Goal: Use online tool/utility: Utilize a website feature to perform a specific function

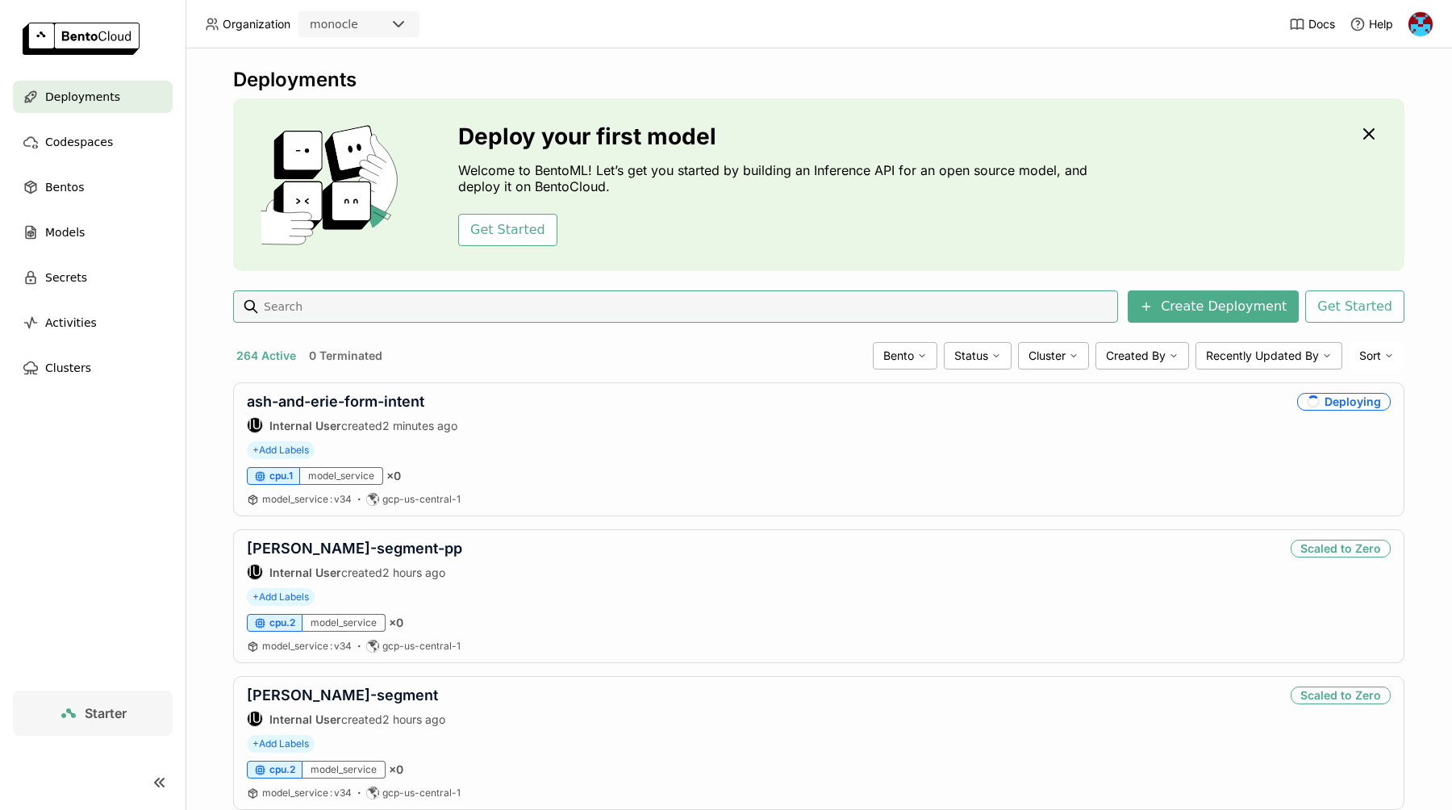
click at [343, 312] on input at bounding box center [686, 307] width 849 height 26
type input "honey"
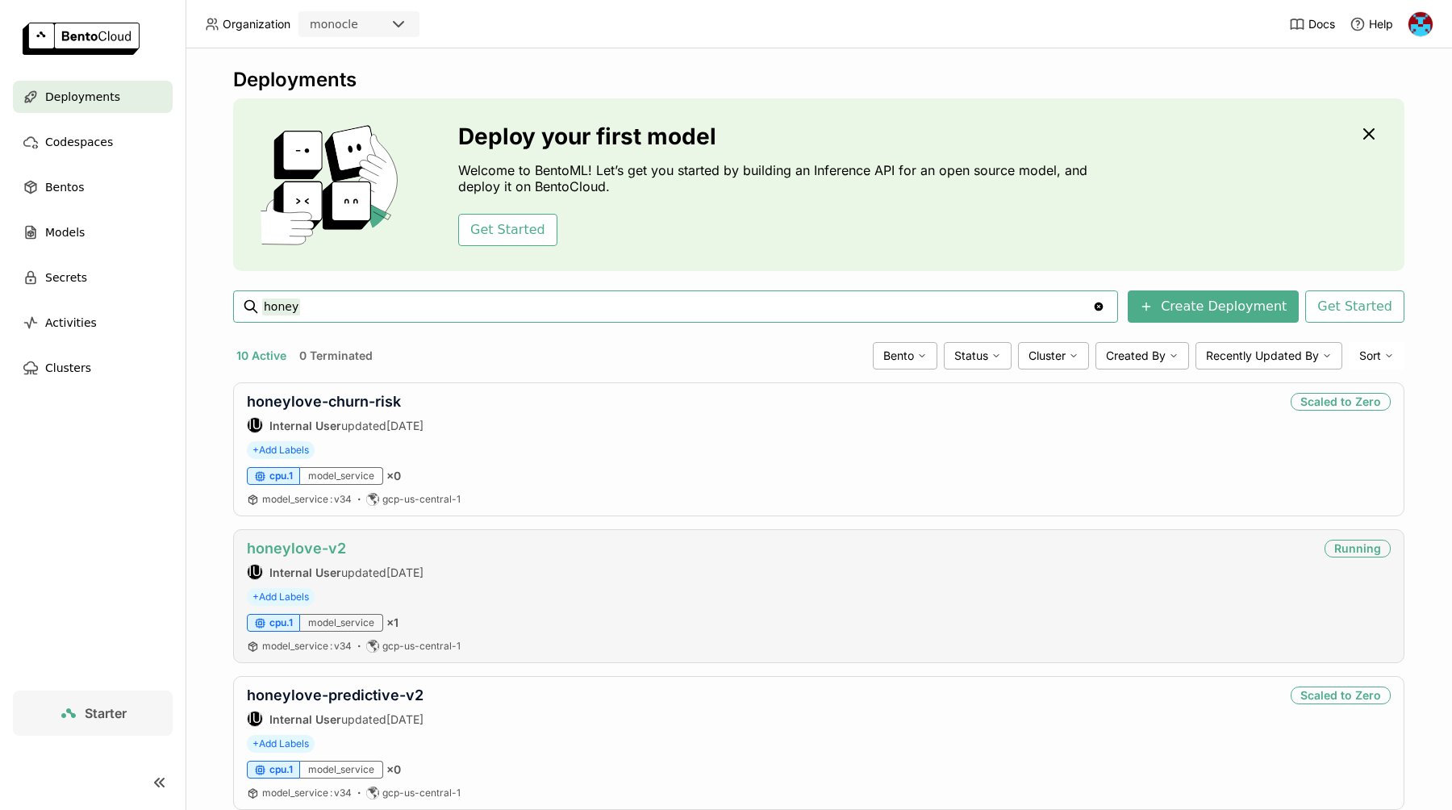
click at [306, 552] on link "honeylove-v2" at bounding box center [296, 548] width 99 height 17
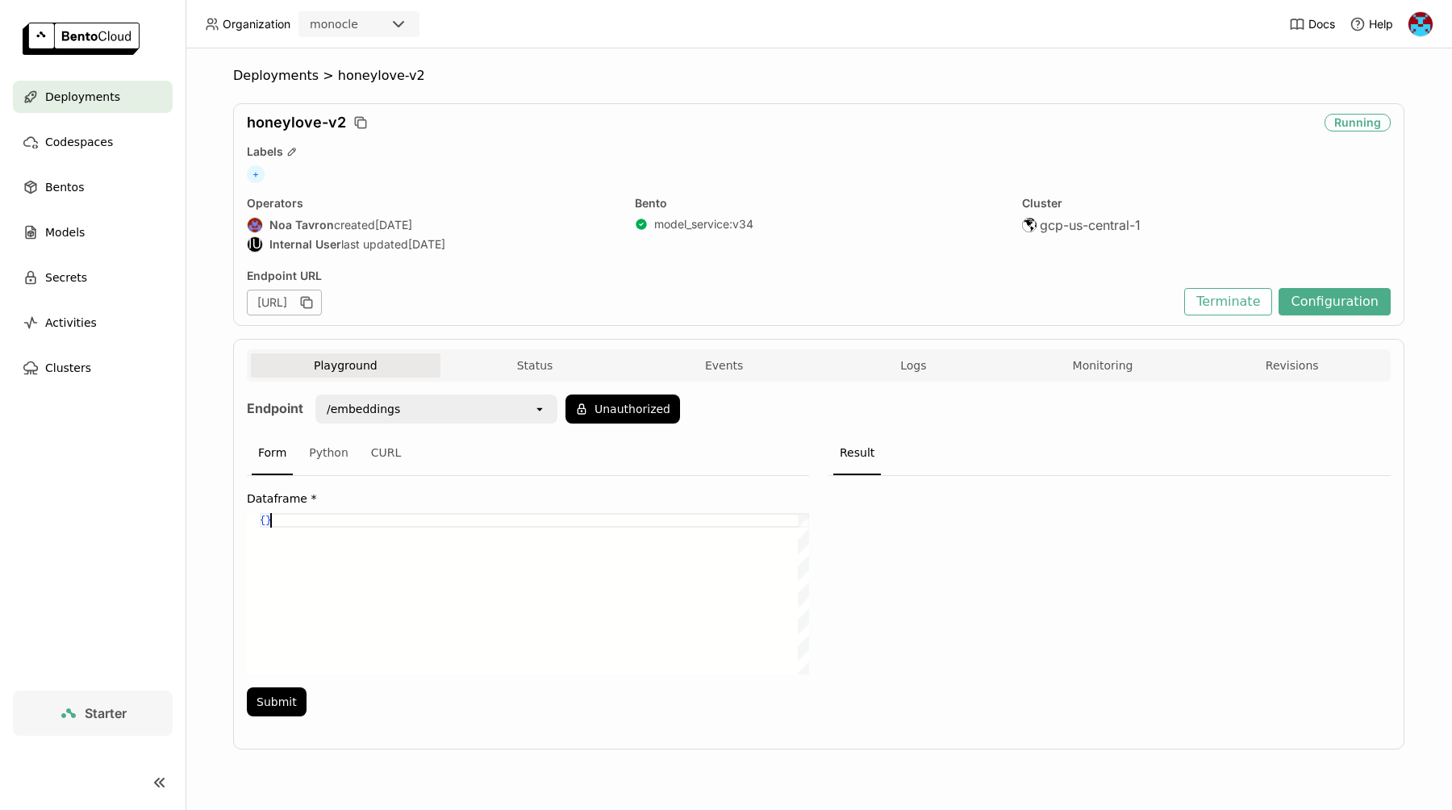
click at [381, 549] on div "{ }" at bounding box center [534, 593] width 549 height 161
click at [348, 451] on div "Python" at bounding box center [328, 453] width 52 height 44
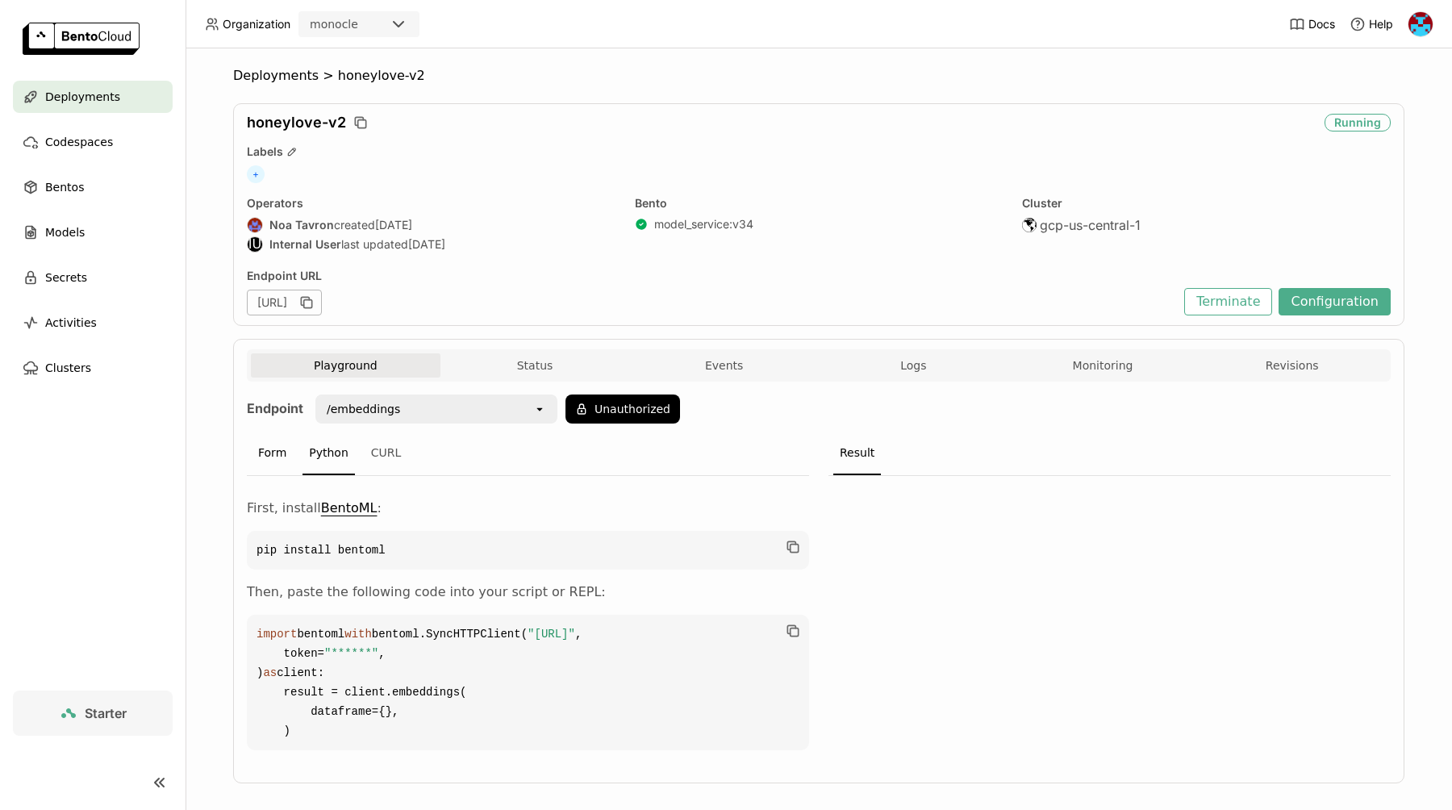
click at [265, 451] on div "Form" at bounding box center [272, 453] width 41 height 44
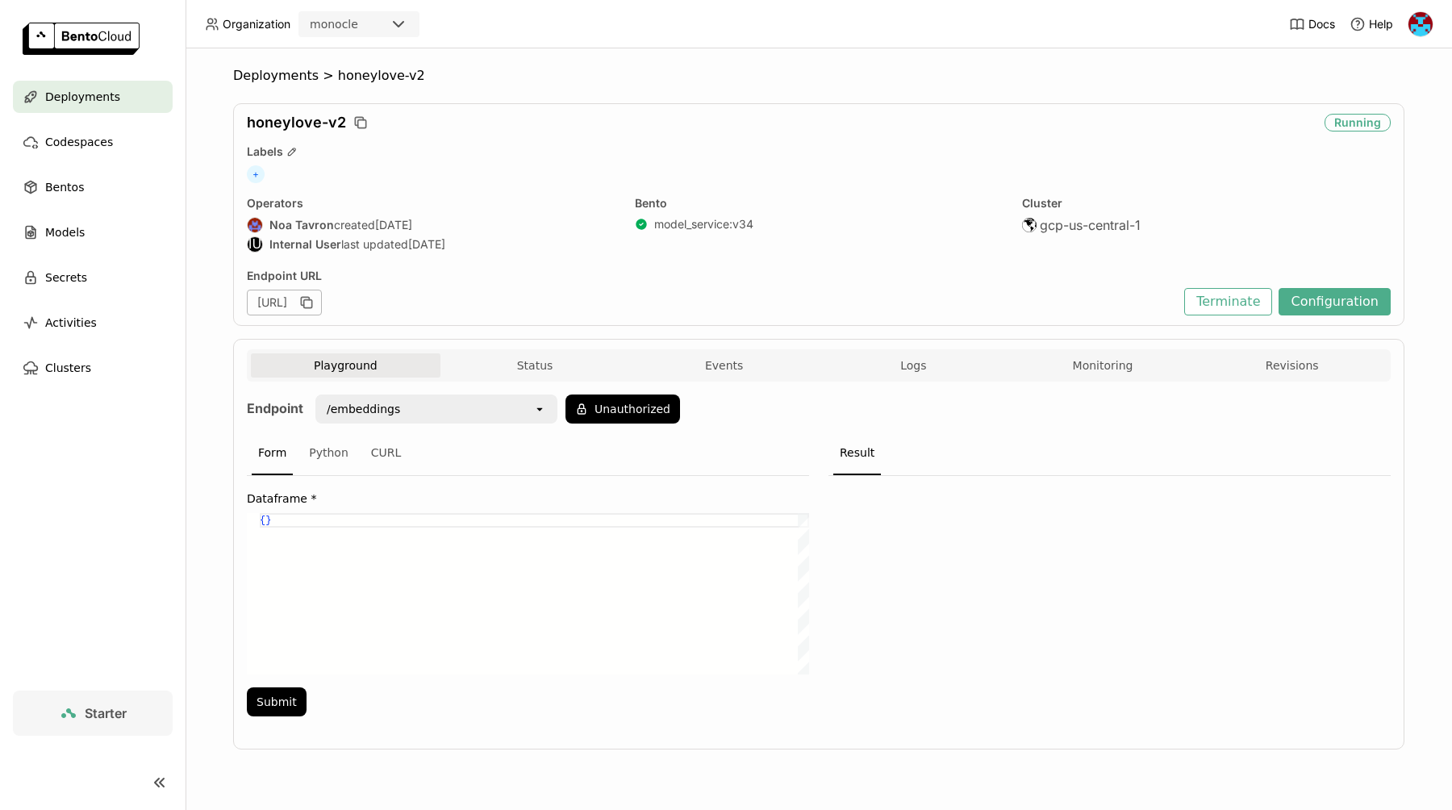
click at [477, 395] on div "/embeddings open" at bounding box center [436, 408] width 242 height 29
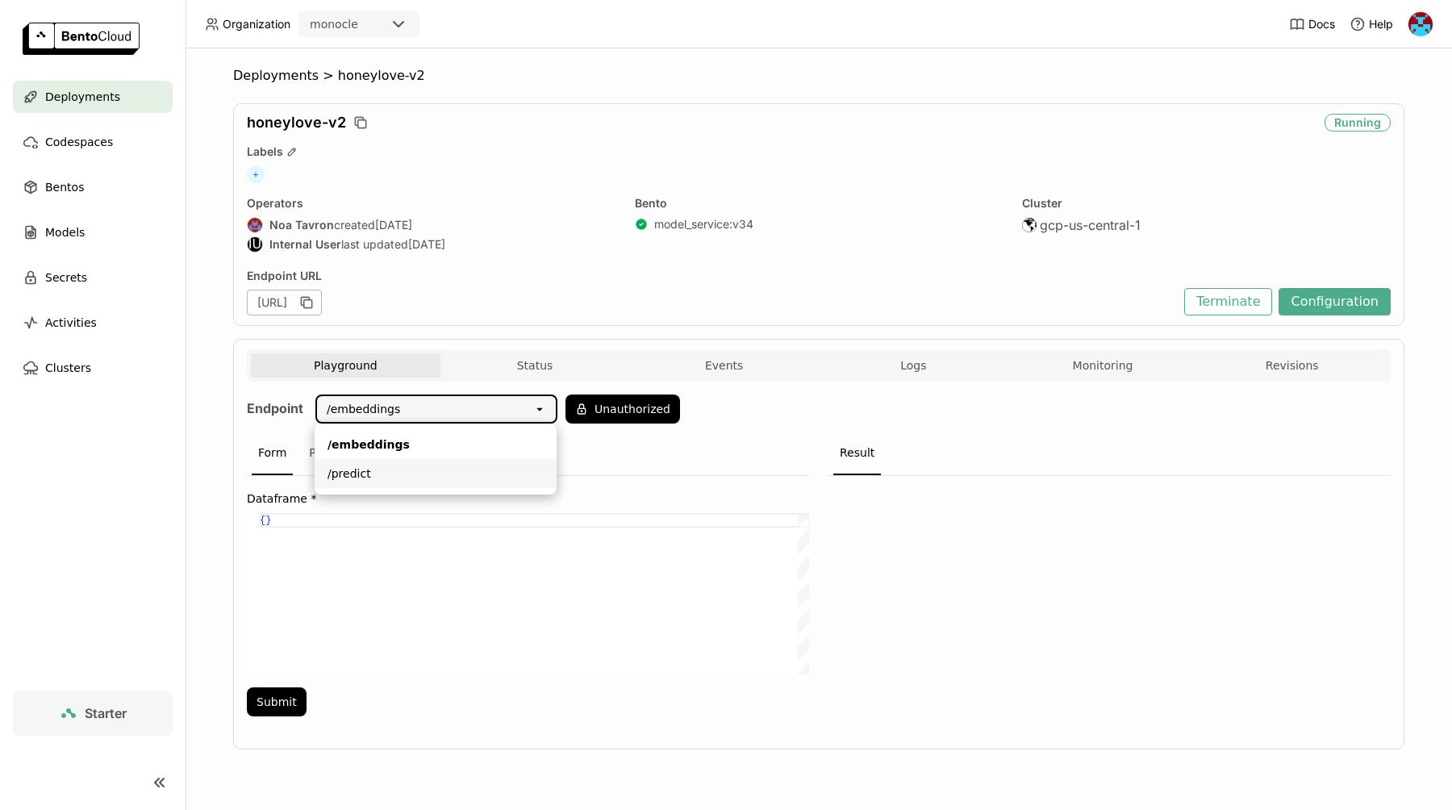
click at [422, 477] on div "/predict" at bounding box center [435, 473] width 216 height 16
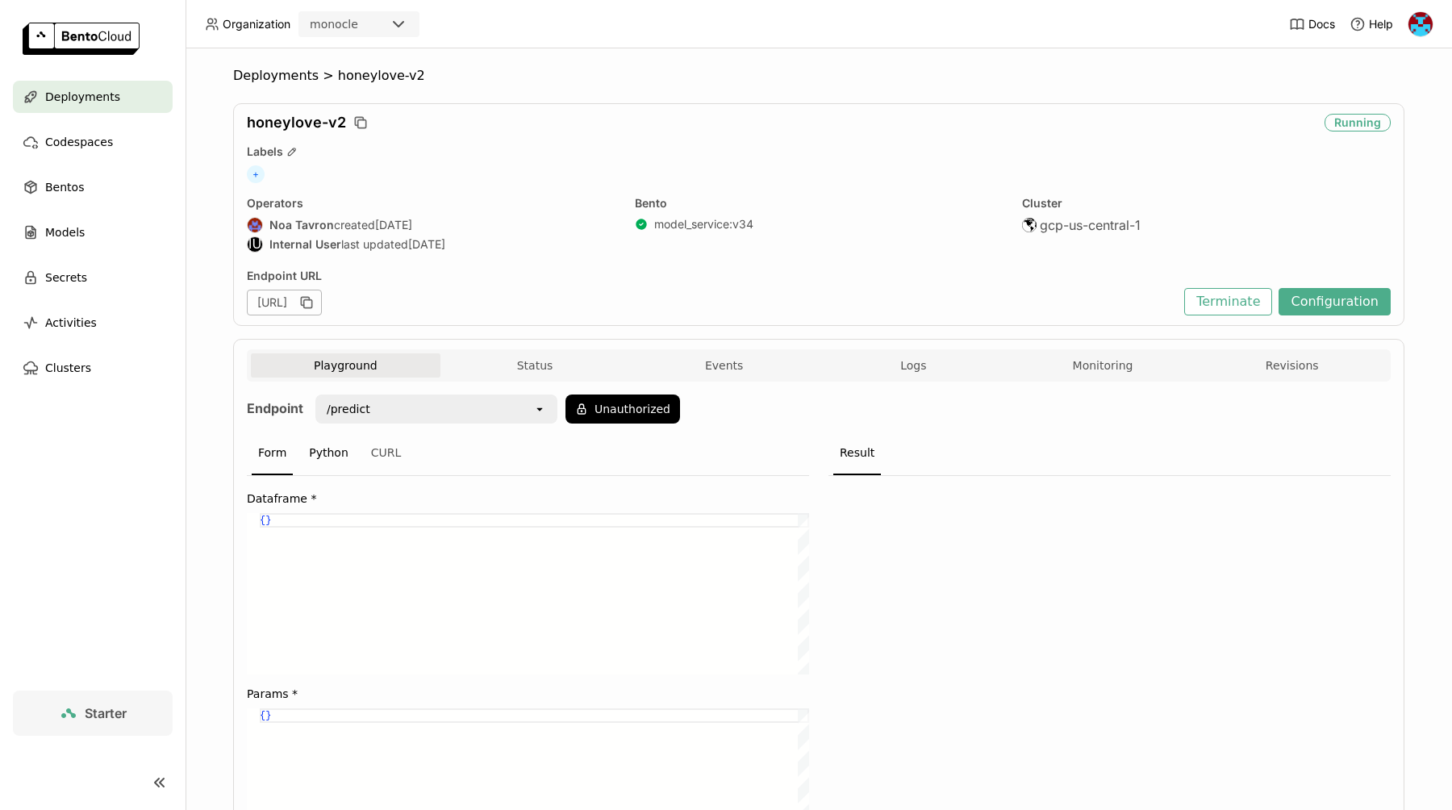
click at [328, 451] on div "Python" at bounding box center [328, 453] width 52 height 44
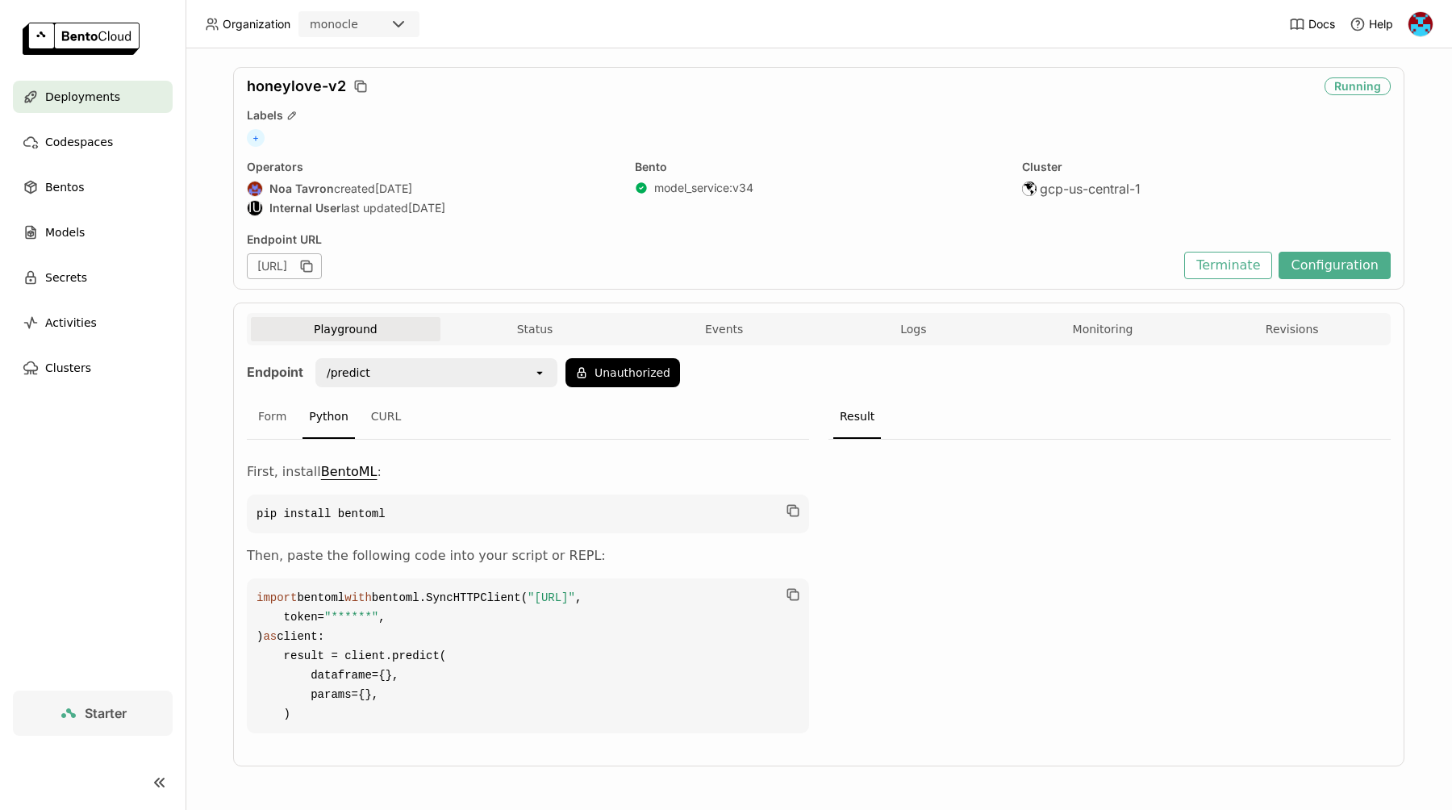
scroll to position [94, 0]
click at [276, 395] on div "Form" at bounding box center [272, 417] width 41 height 44
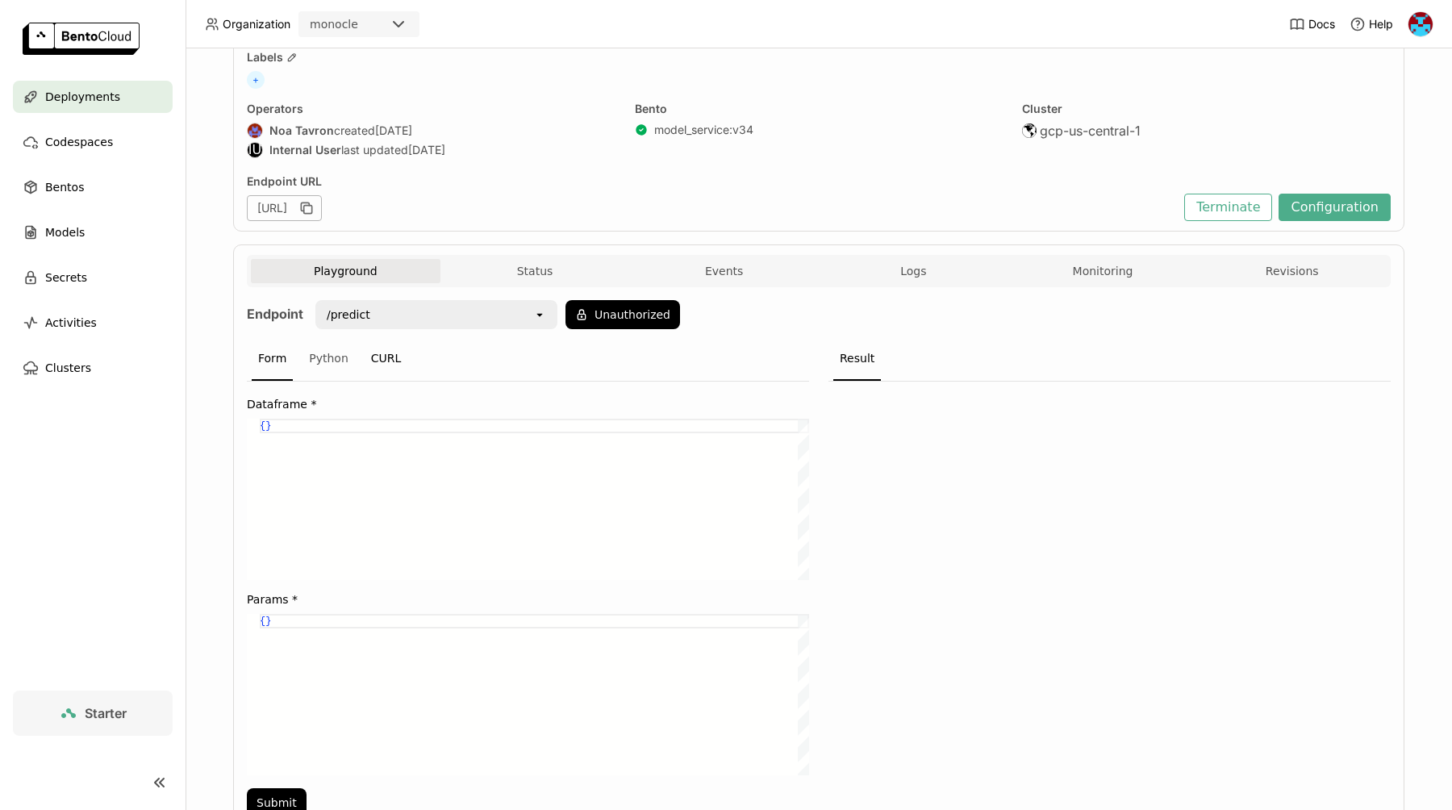
click at [393, 362] on div "CURL" at bounding box center [387, 359] width 44 height 44
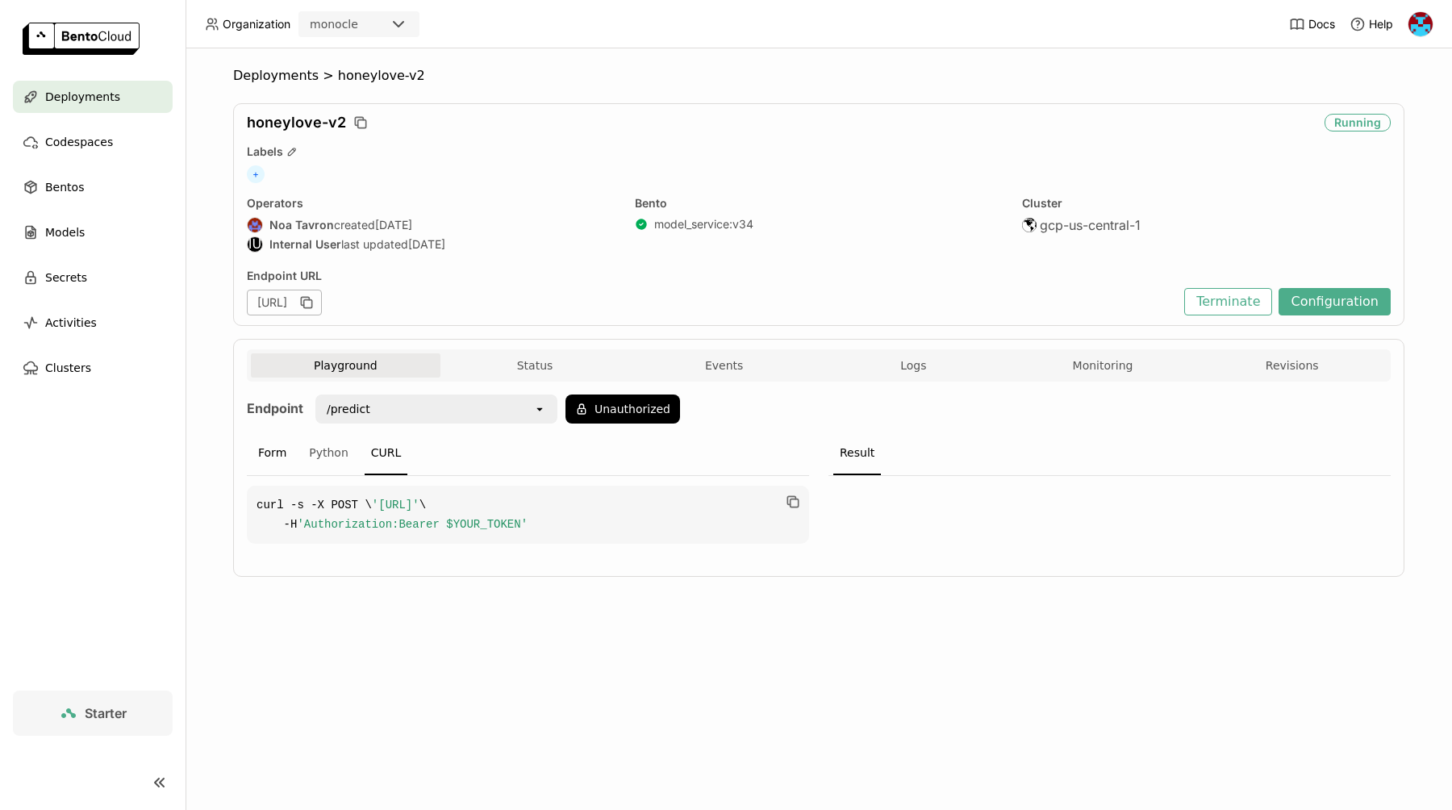
click at [261, 457] on div "Form" at bounding box center [272, 453] width 41 height 44
click at [309, 562] on div "{ }" at bounding box center [534, 593] width 549 height 161
